Goal: Find specific page/section: Find specific page/section

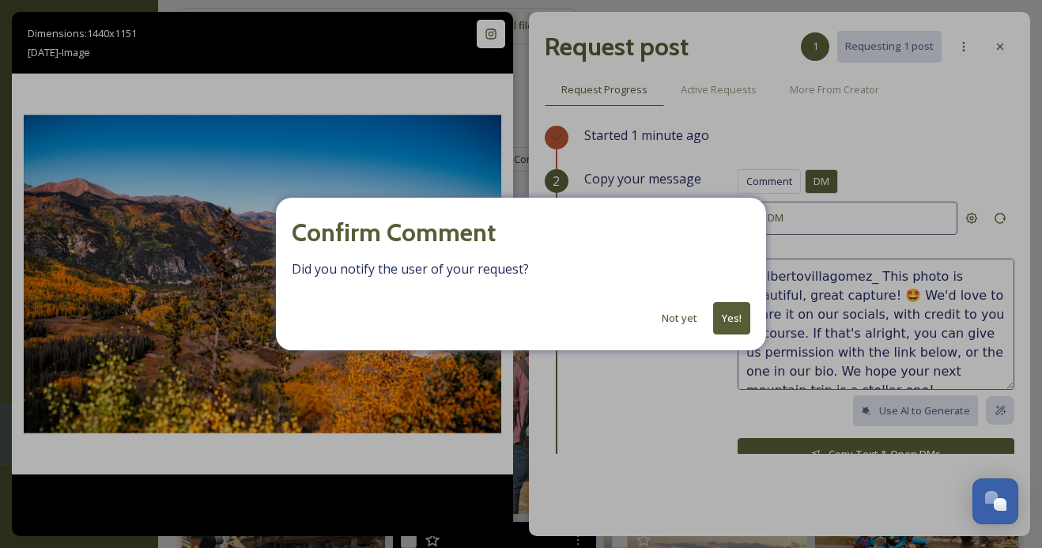
scroll to position [19, 0]
click at [725, 316] on button "Yes!" at bounding box center [731, 318] width 37 height 32
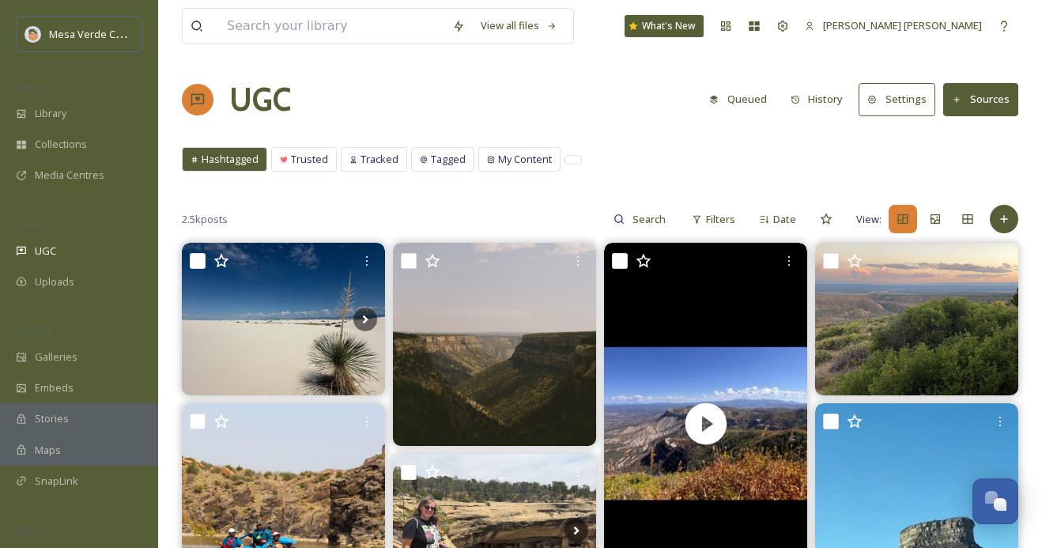
click at [820, 97] on button "History" at bounding box center [817, 99] width 69 height 31
